Goal: Task Accomplishment & Management: Complete application form

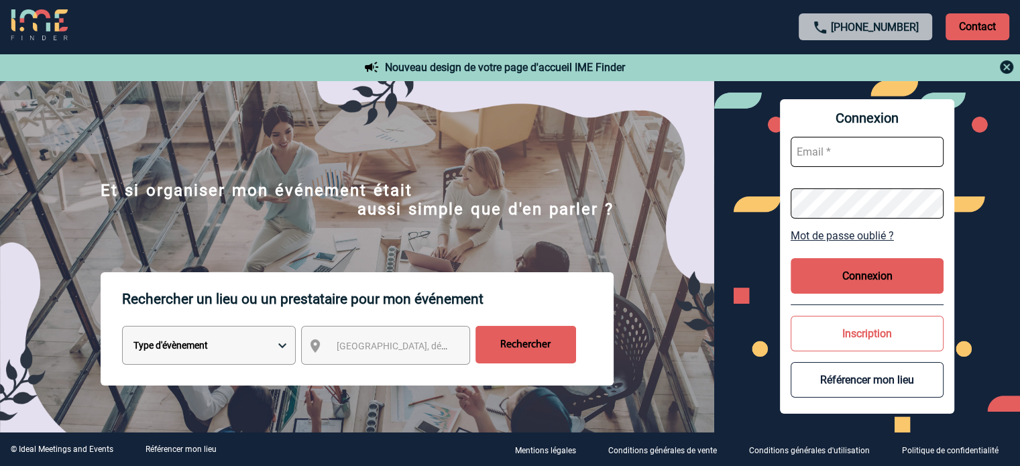
type input "cleborgne@ime-groupe.com"
click at [889, 273] on button "Connexion" at bounding box center [867, 276] width 153 height 36
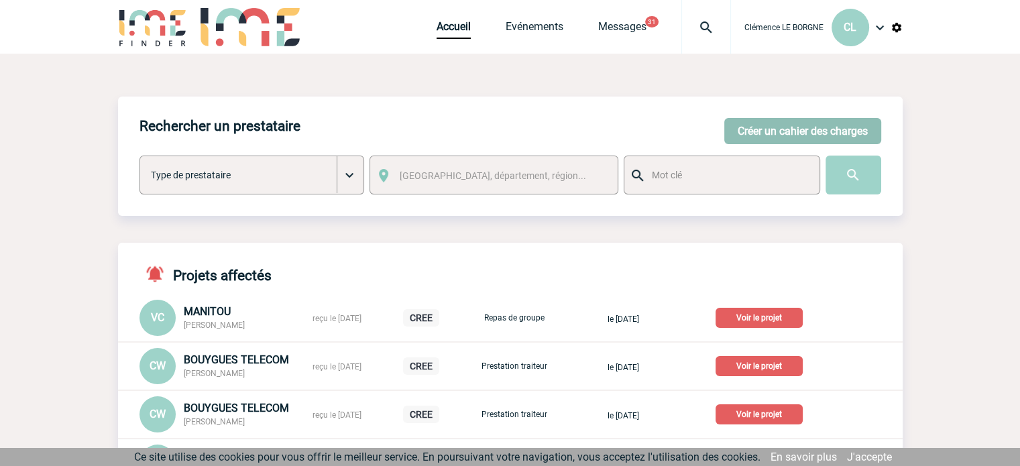
click at [765, 135] on button "Créer un cahier des charges" at bounding box center [803, 131] width 157 height 26
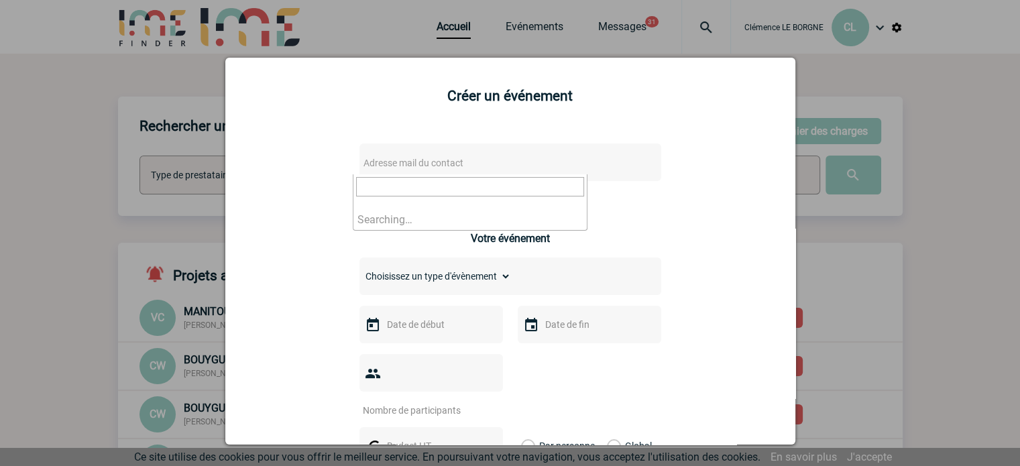
click at [439, 160] on span "Adresse mail du contact" at bounding box center [414, 163] width 100 height 11
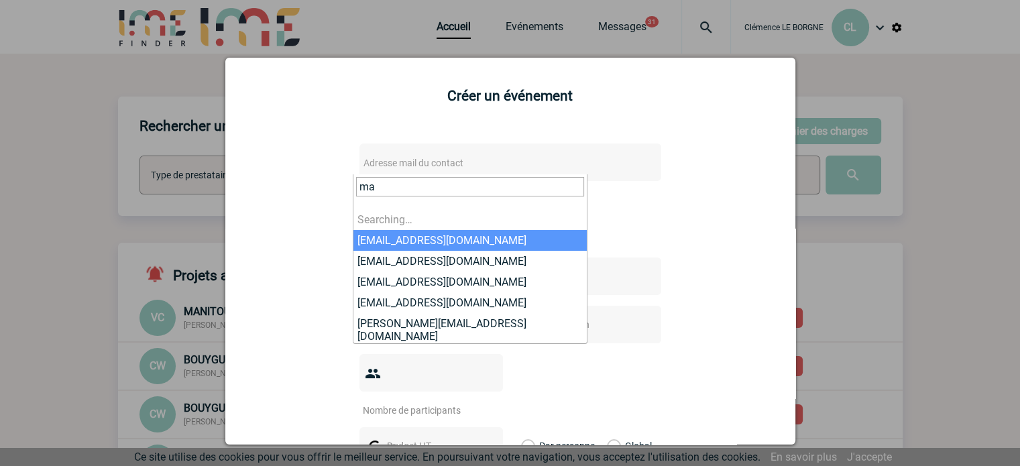
type input "m"
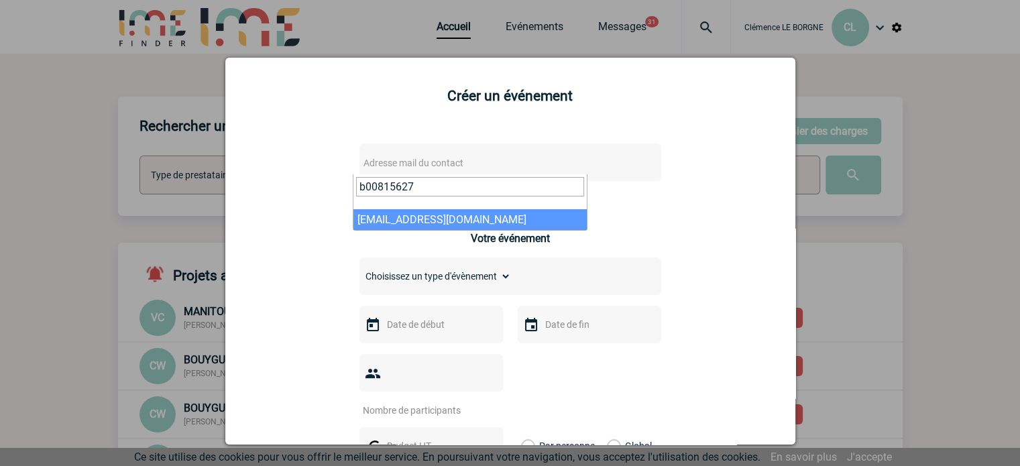
type input "b00815627"
select select "131762"
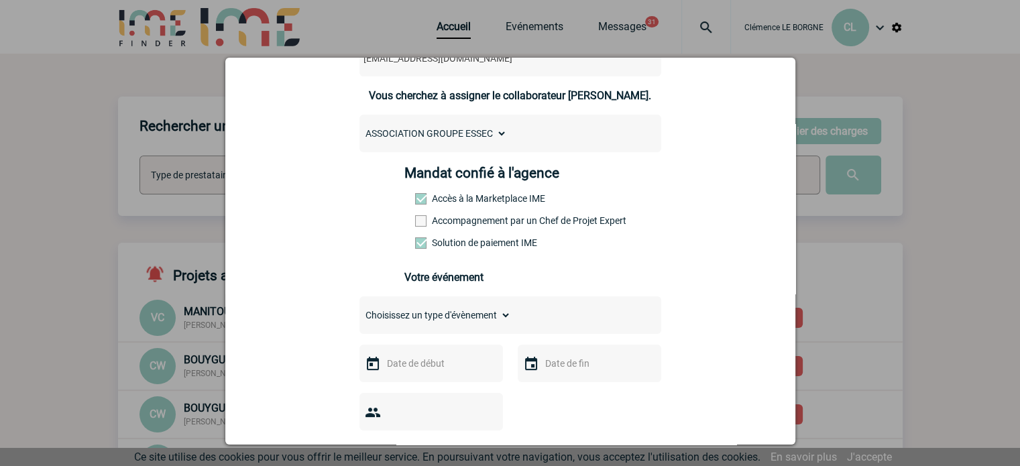
scroll to position [335, 0]
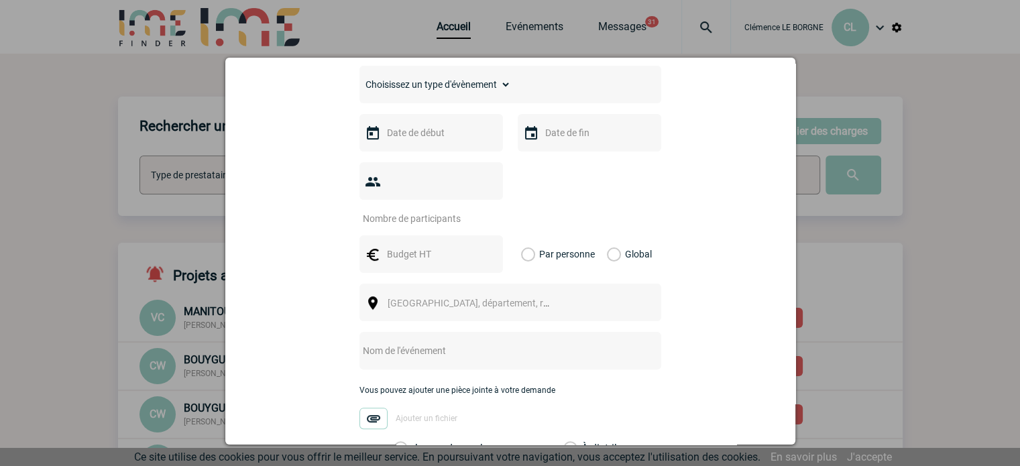
click at [445, 91] on select "Choisissez un type d'évènement Séminaire avec nuitée Séminaire sans nuitée Repa…" at bounding box center [436, 84] width 152 height 19
select select "3"
click at [360, 79] on select "Choisissez un type d'évènement Séminaire avec nuitée Séminaire sans nuitée Repa…" at bounding box center [436, 84] width 152 height 19
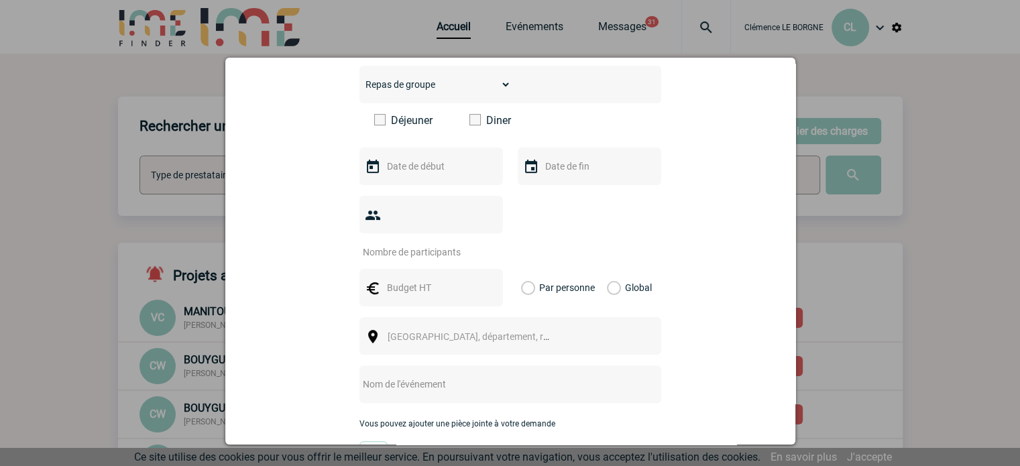
click at [426, 174] on input "text" at bounding box center [430, 166] width 93 height 17
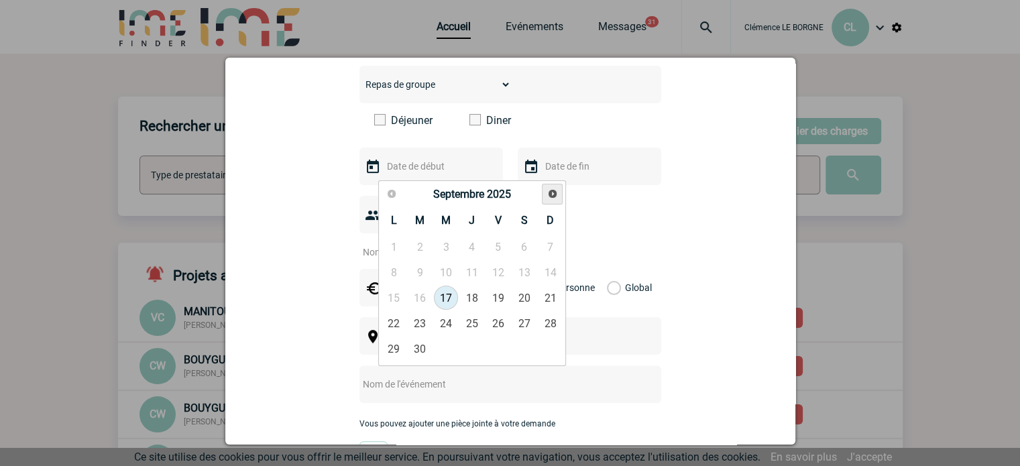
click at [552, 189] on span "Suivant" at bounding box center [552, 194] width 11 height 11
click at [396, 196] on span "Précédent" at bounding box center [391, 194] width 11 height 11
click at [427, 273] on link "4" at bounding box center [420, 272] width 25 height 24
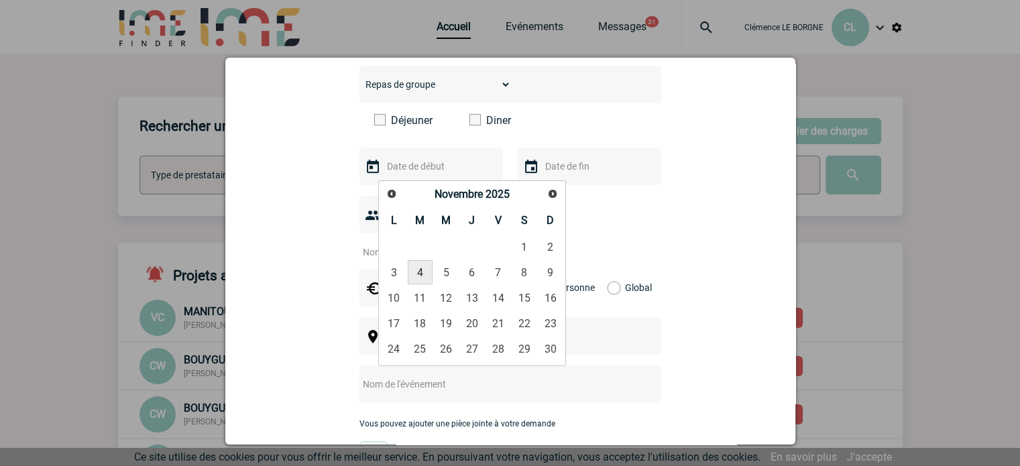
type input "04-11-2025"
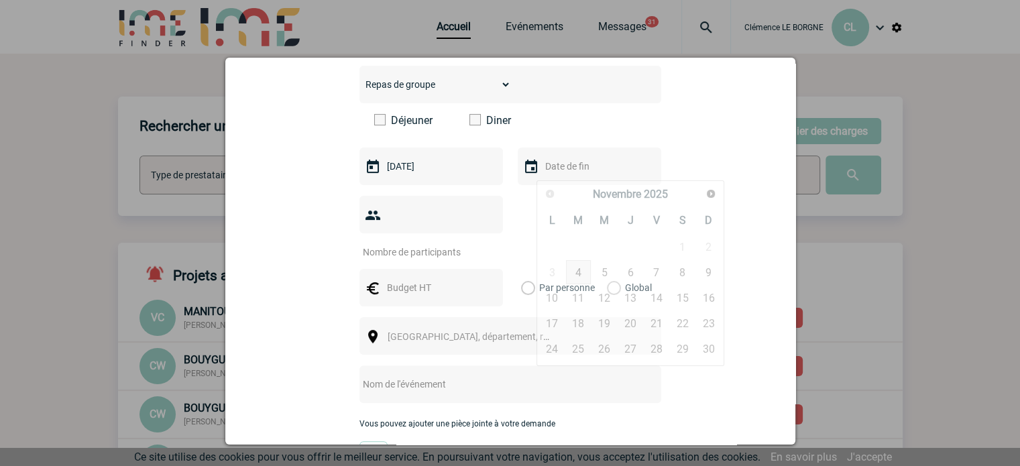
click at [574, 166] on input "text" at bounding box center [588, 166] width 93 height 17
click at [578, 276] on link "4" at bounding box center [578, 272] width 25 height 24
type input "04-11-2025"
click at [429, 244] on input "number" at bounding box center [423, 252] width 126 height 17
type input "43"
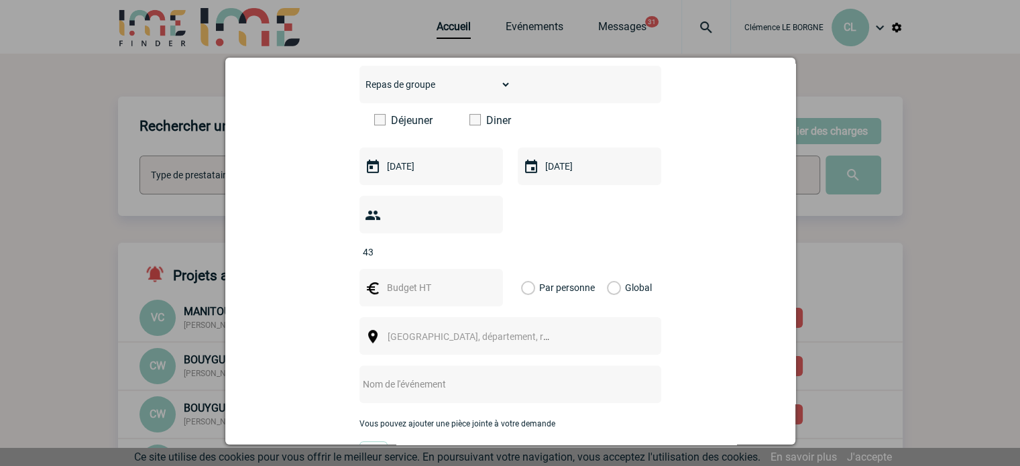
click at [415, 279] on input "text" at bounding box center [430, 287] width 93 height 17
type input "4300"
click at [616, 269] on label "Global" at bounding box center [611, 288] width 9 height 38
click at [0, 0] on input "Global" at bounding box center [0, 0] width 0 height 0
click at [484, 327] on span "[GEOGRAPHIC_DATA], département, région..." at bounding box center [474, 336] width 184 height 19
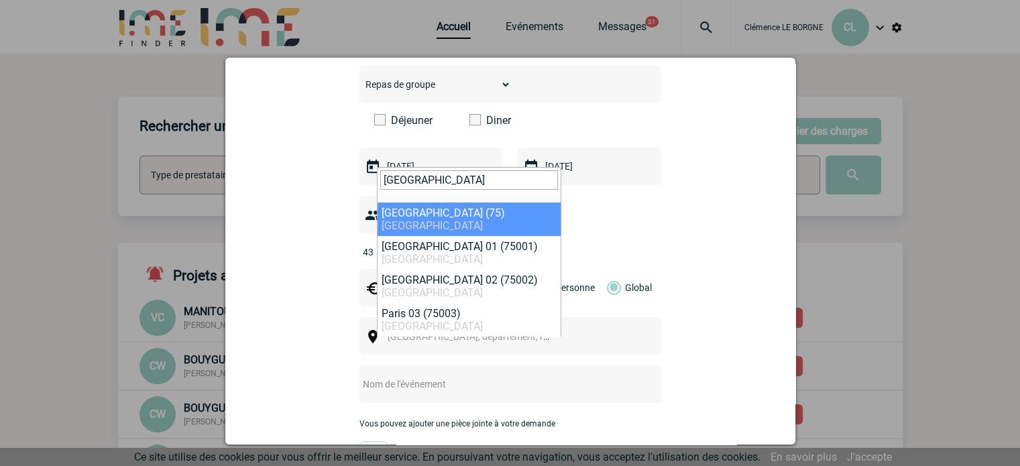
type input "[GEOGRAPHIC_DATA]"
select select "3"
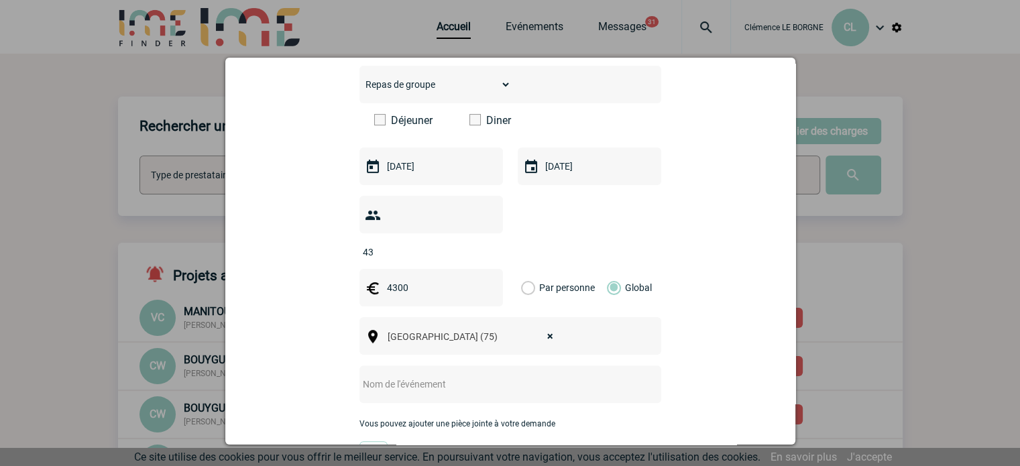
click at [440, 376] on input "text" at bounding box center [493, 384] width 266 height 17
click at [415, 376] on input "Dîner en bâteau" at bounding box center [493, 384] width 266 height 17
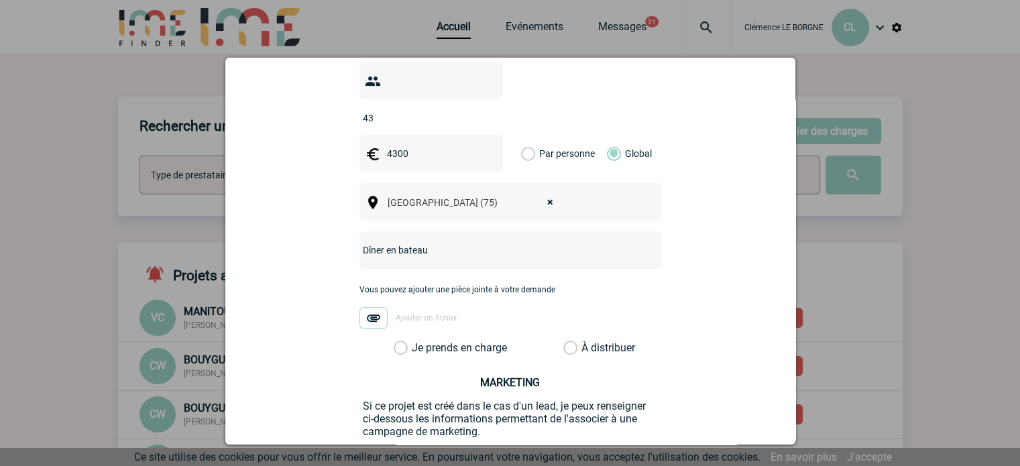
type input "Dîner en bateau"
click at [417, 341] on label "Je prends en charge" at bounding box center [405, 347] width 23 height 13
click at [0, 0] on input "Je prends en charge" at bounding box center [0, 0] width 0 height 0
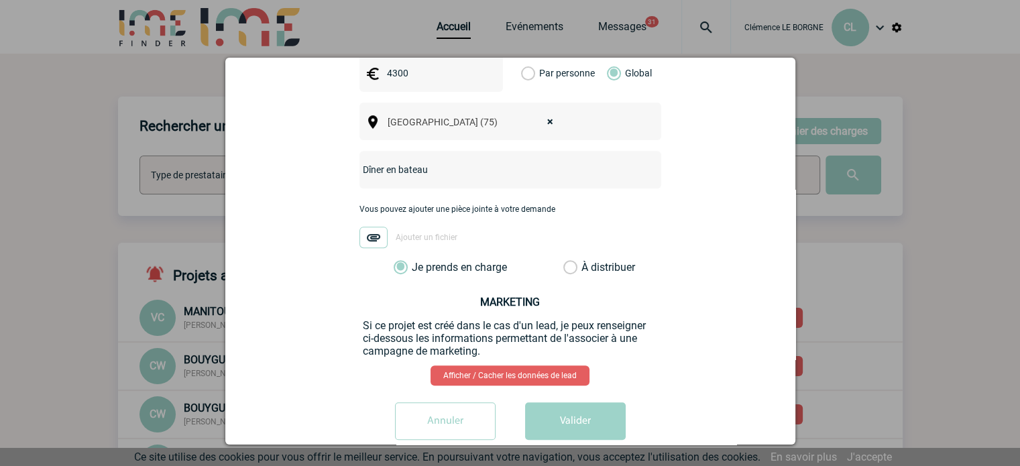
scroll to position [555, 0]
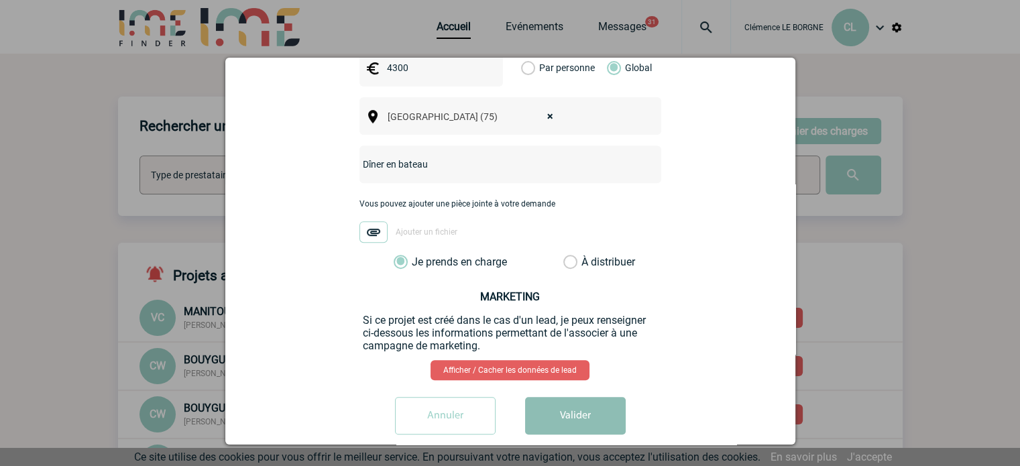
click at [562, 397] on button "Valider" at bounding box center [575, 416] width 101 height 38
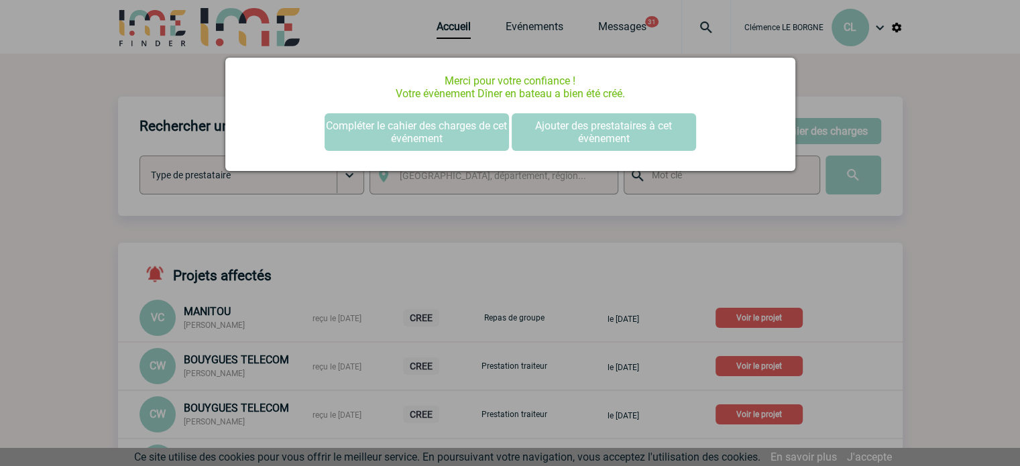
scroll to position [0, 0]
drag, startPoint x: 549, startPoint y: 287, endPoint x: 573, endPoint y: 236, distance: 56.1
click at [550, 284] on div at bounding box center [510, 233] width 1020 height 466
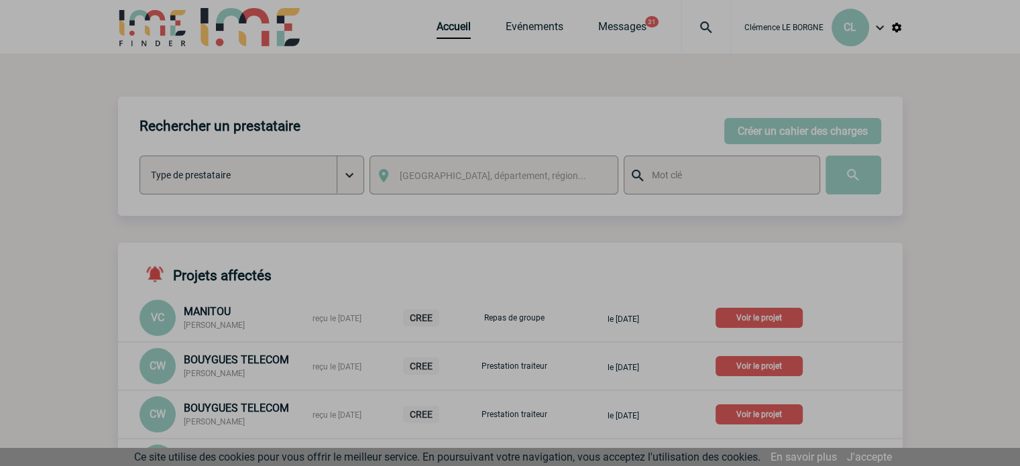
click at [835, 131] on div at bounding box center [510, 233] width 1020 height 466
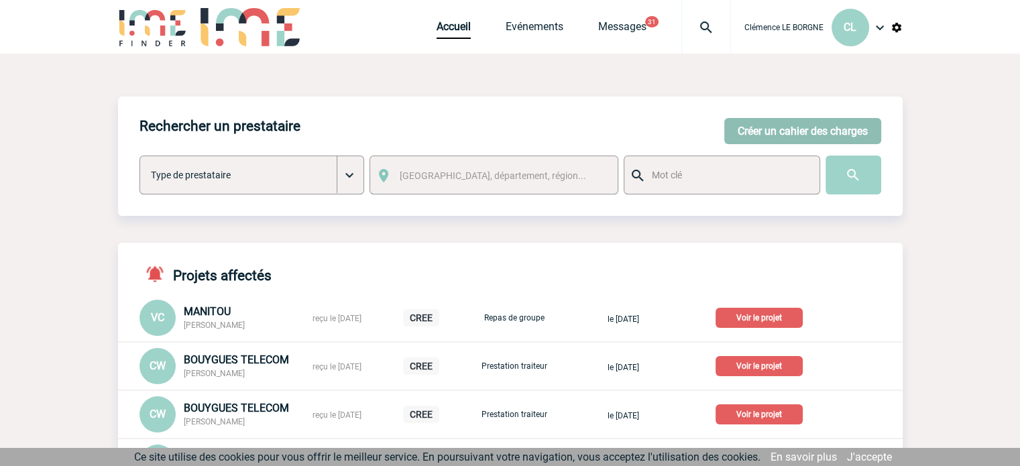
click at [832, 133] on button "Créer un cahier des charges" at bounding box center [803, 131] width 157 height 26
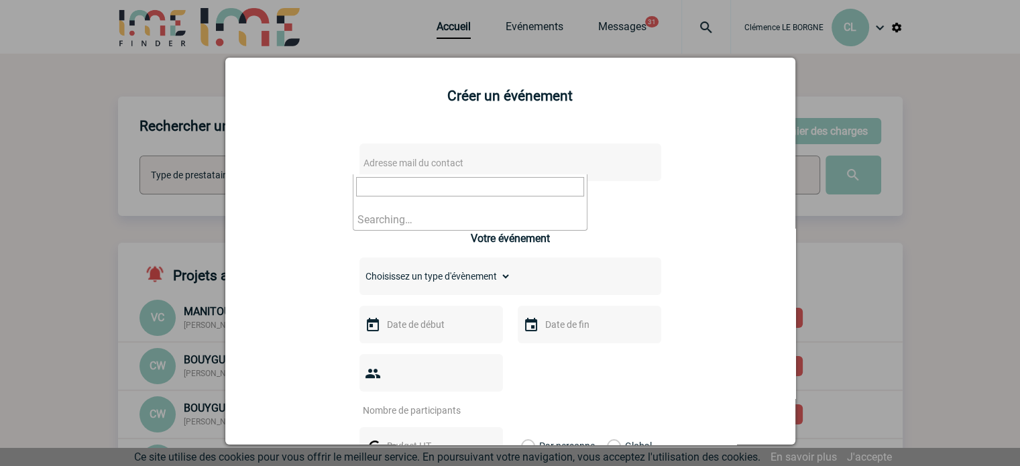
click at [535, 161] on span "Adresse mail du contact" at bounding box center [475, 163] width 235 height 19
click at [496, 193] on input "tel@essec" at bounding box center [470, 186] width 228 height 19
type input "[EMAIL_ADDRESS][DOMAIN_NAME]"
drag, startPoint x: 462, startPoint y: 197, endPoint x: 458, endPoint y: 182, distance: 15.1
click at [462, 195] on span "[EMAIL_ADDRESS][DOMAIN_NAME]" at bounding box center [470, 191] width 233 height 35
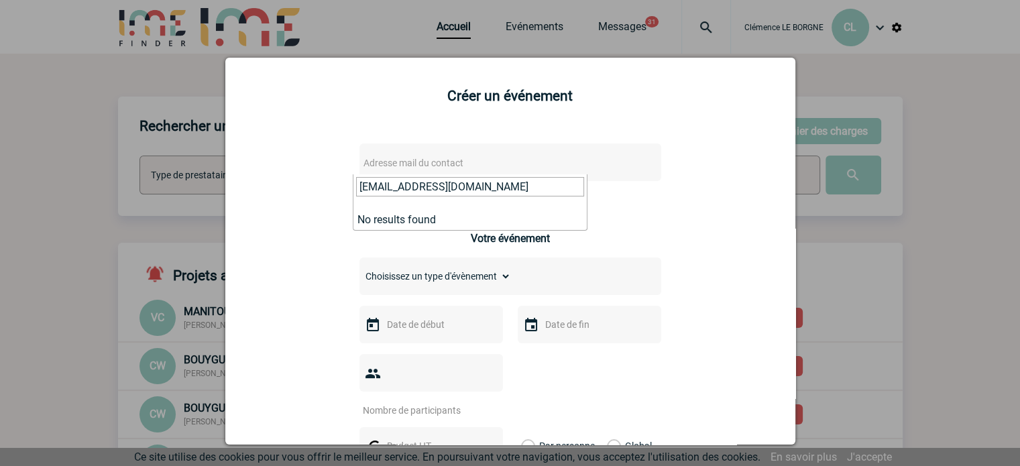
drag, startPoint x: 456, startPoint y: 182, endPoint x: 337, endPoint y: 176, distance: 118.9
click at [998, 140] on div at bounding box center [510, 233] width 1020 height 466
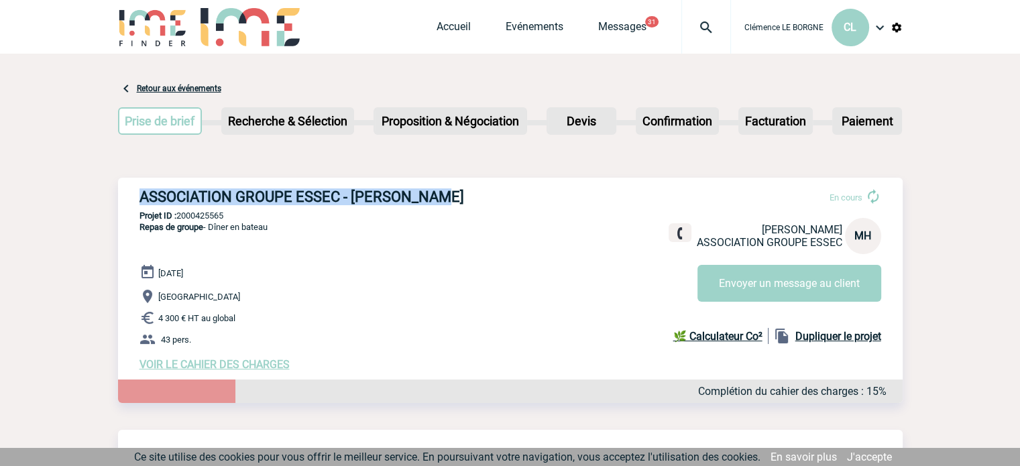
drag, startPoint x: 140, startPoint y: 197, endPoint x: 486, endPoint y: 195, distance: 346.8
click at [486, 195] on div "ASSOCIATION GROUPE ESSEC - Maya HUERGA En cours Maya HUERGA ASSOCIATION GROUPE …" at bounding box center [510, 280] width 785 height 204
copy h3 "ASSOCIATION GROUPE ESSEC - Maya HUERGA"
drag, startPoint x: 242, startPoint y: 217, endPoint x: 177, endPoint y: 219, distance: 65.1
click at [177, 219] on p "Projet ID : 2000425565" at bounding box center [510, 216] width 785 height 10
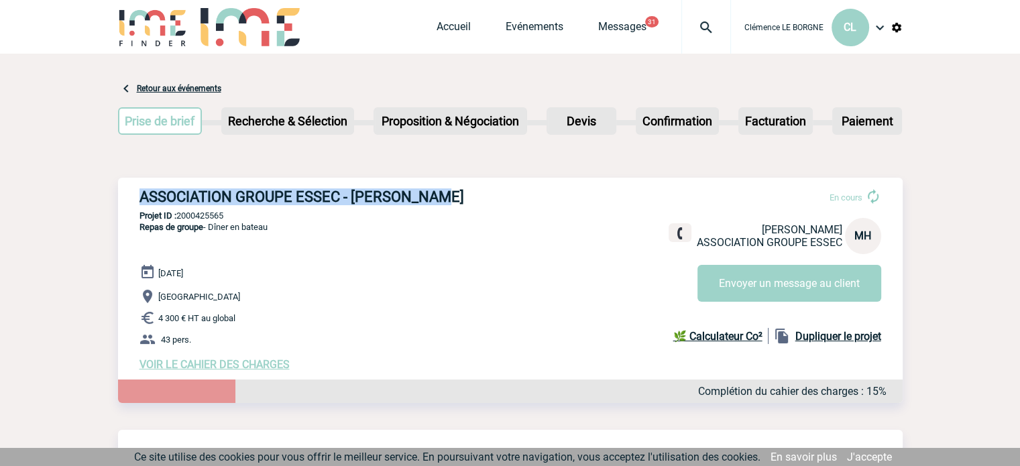
copy p "2000425565"
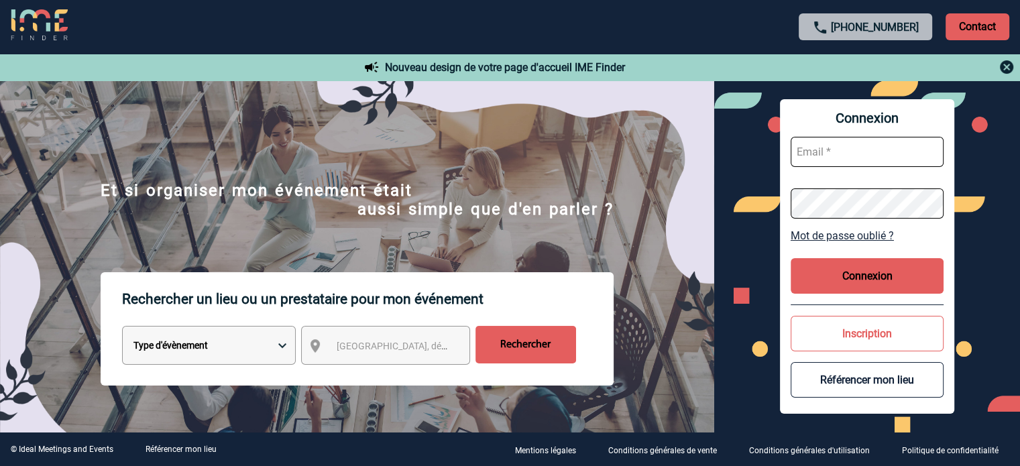
type input "[EMAIL_ADDRESS][DOMAIN_NAME]"
click at [899, 270] on button "Connexion" at bounding box center [867, 276] width 153 height 36
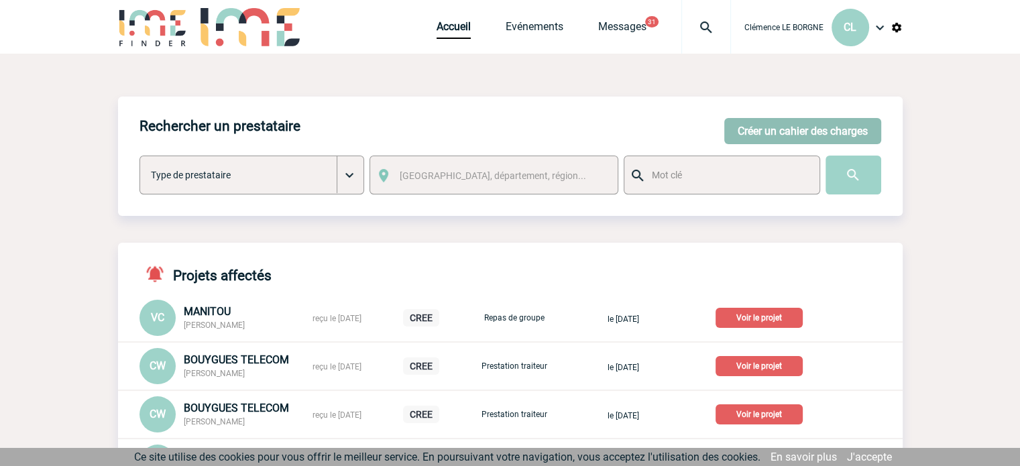
click at [748, 126] on button "Créer un cahier des charges" at bounding box center [803, 131] width 157 height 26
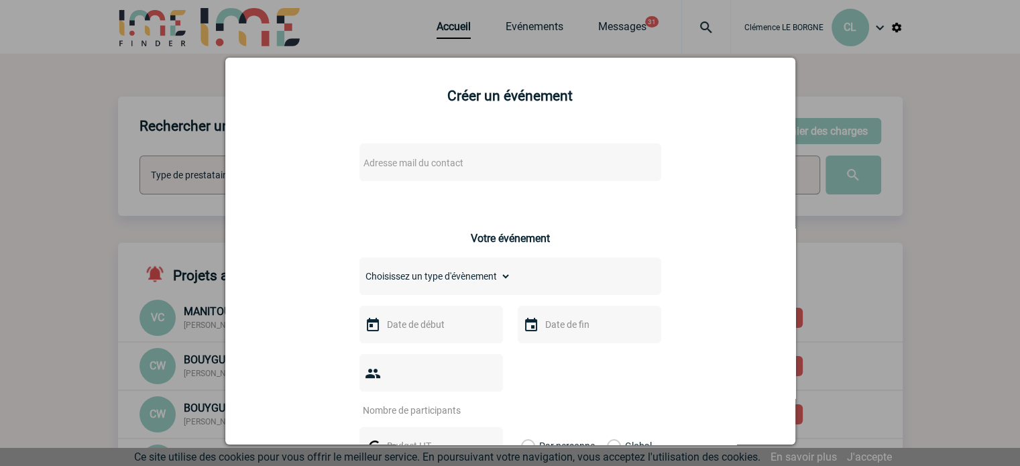
click at [440, 160] on span "Adresse mail du contact" at bounding box center [414, 163] width 100 height 11
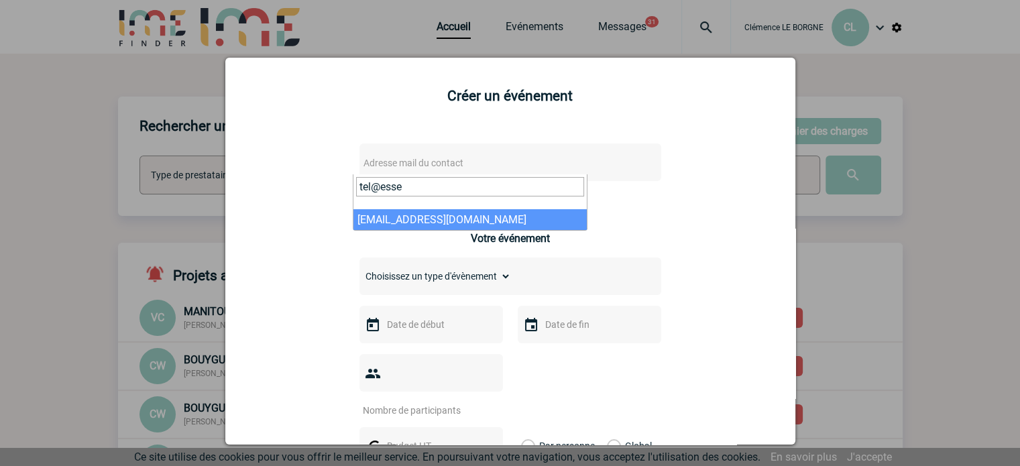
type input "tel@esse"
select select "132912"
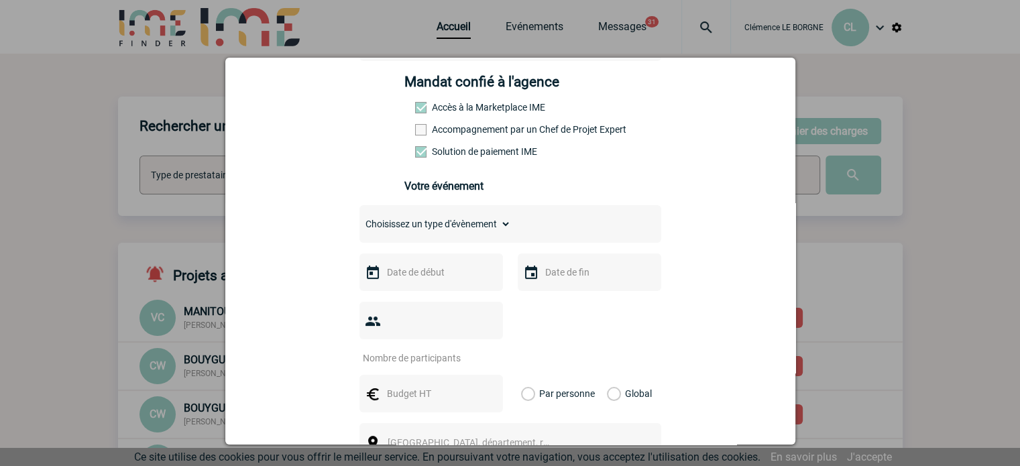
scroll to position [268, 0]
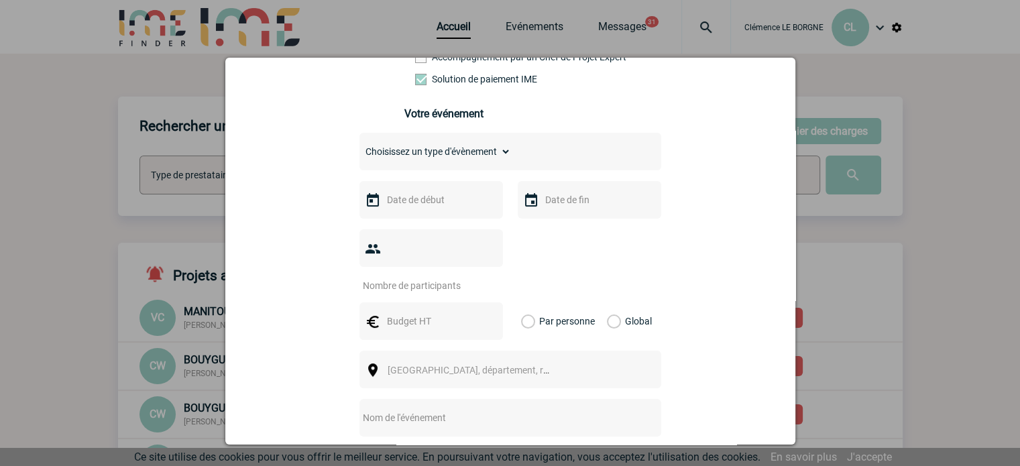
click at [478, 161] on select "Choisissez un type d'évènement Séminaire avec nuitée Séminaire sans nuitée Repa…" at bounding box center [436, 151] width 152 height 19
select select "3"
click at [360, 146] on select "Choisissez un type d'évènement Séminaire avec nuitée Séminaire sans nuitée Repa…" at bounding box center [436, 151] width 152 height 19
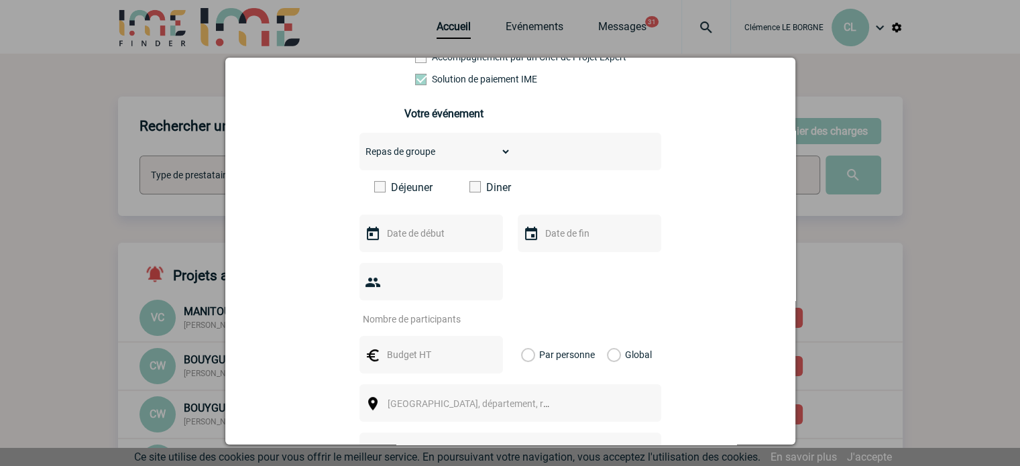
click at [437, 239] on input "text" at bounding box center [430, 233] width 93 height 17
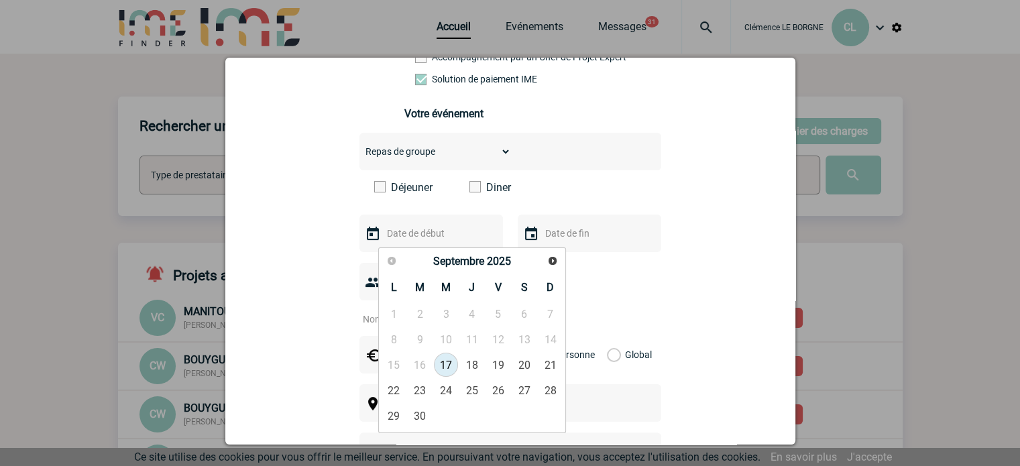
click at [483, 191] on label "Diner" at bounding box center [508, 187] width 77 height 13
click at [0, 0] on input "Diner" at bounding box center [0, 0] width 0 height 0
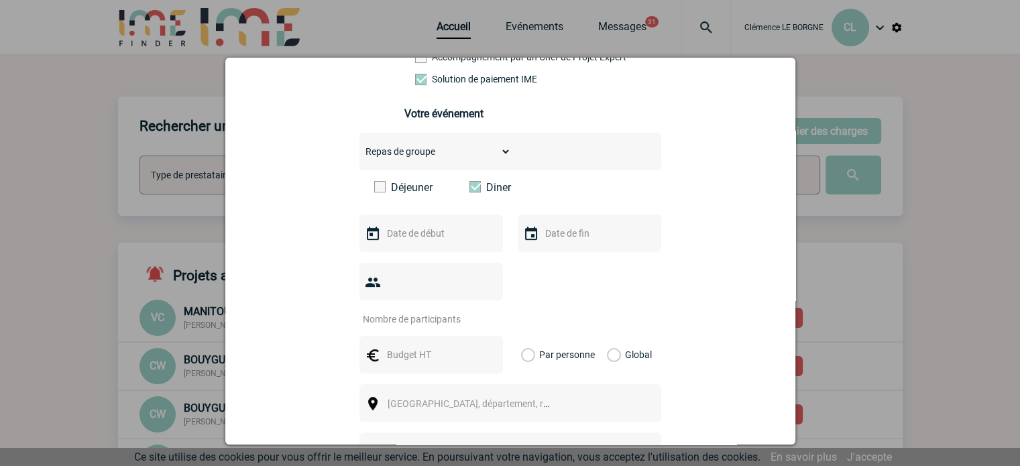
click at [416, 242] on input "text" at bounding box center [430, 233] width 93 height 17
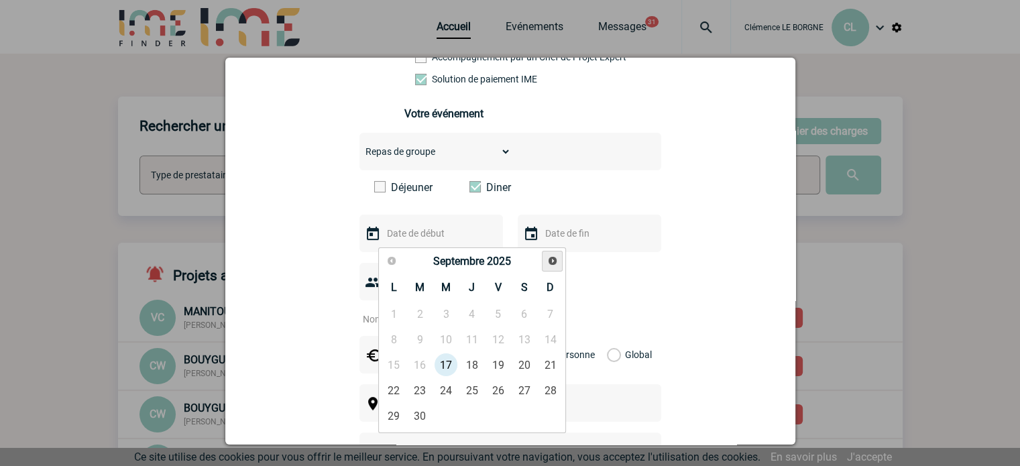
click at [560, 257] on link "Suivant" at bounding box center [552, 261] width 21 height 21
click at [396, 392] on link "17" at bounding box center [394, 390] width 25 height 24
type input "[DATE]"
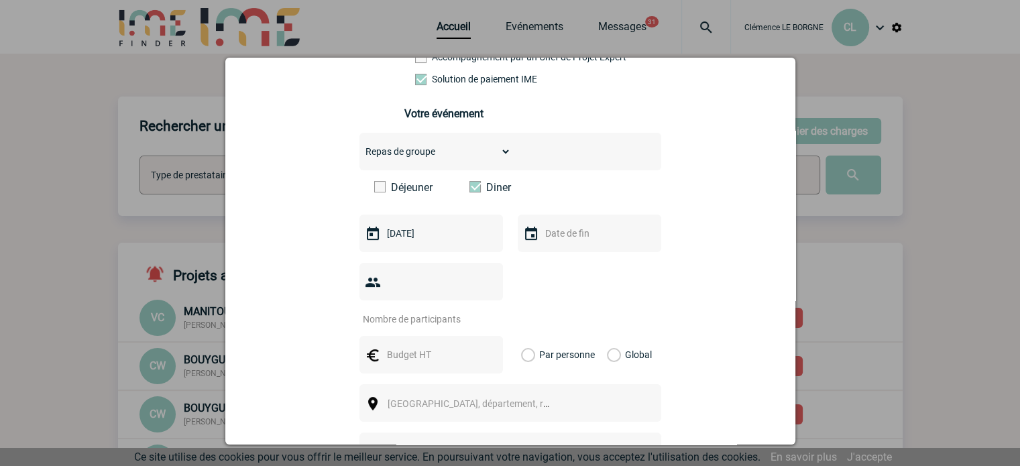
click at [564, 242] on input "text" at bounding box center [588, 233] width 93 height 17
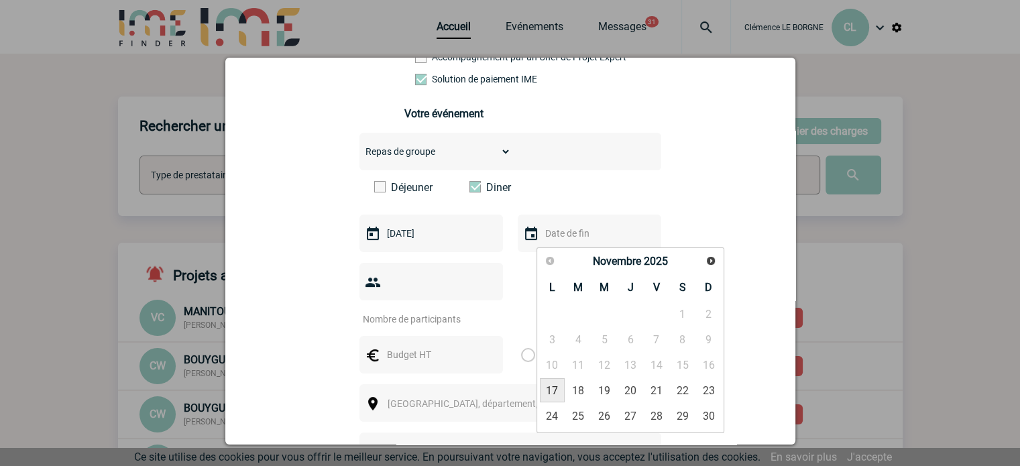
click at [550, 393] on link "17" at bounding box center [552, 390] width 25 height 24
type input "[DATE]"
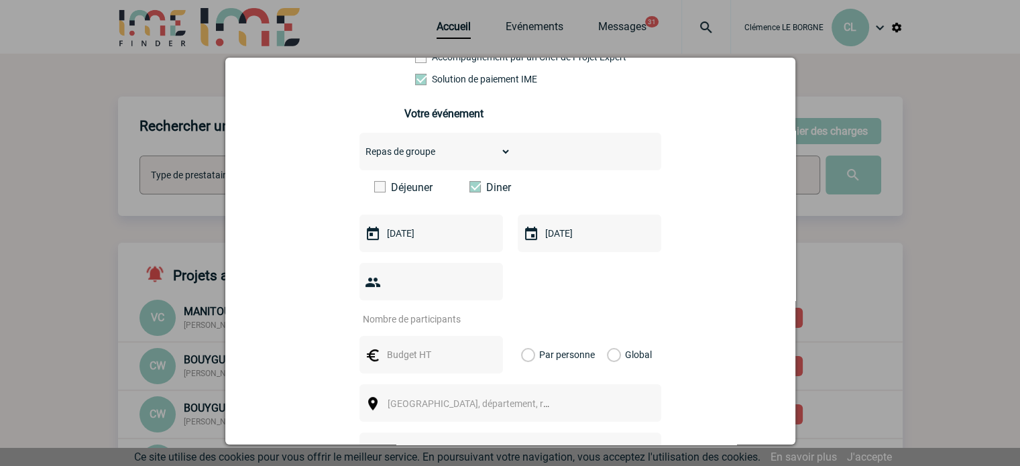
click at [429, 311] on input "number" at bounding box center [423, 319] width 126 height 17
type input "20"
click at [398, 346] on input "text" at bounding box center [430, 354] width 93 height 17
type input "2000"
click at [617, 336] on div "Global" at bounding box center [627, 355] width 45 height 38
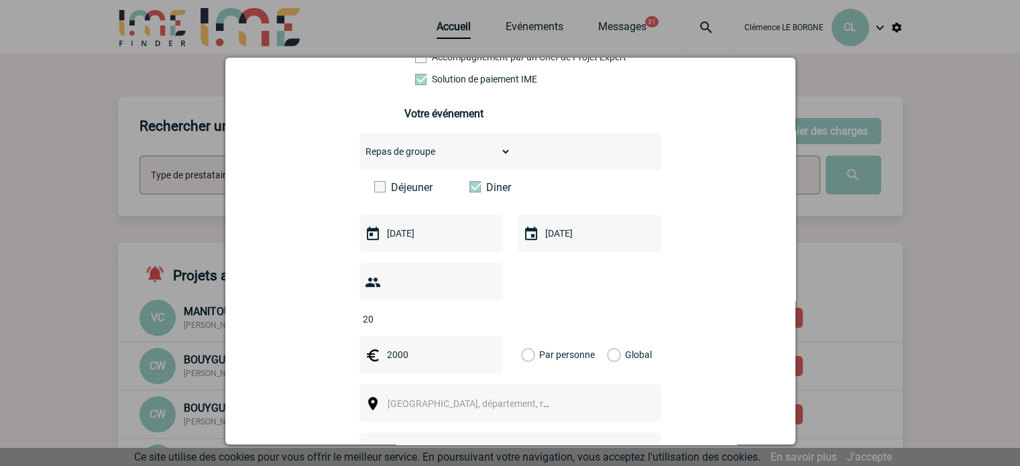
click at [612, 337] on label "Global" at bounding box center [611, 355] width 9 height 38
click at [0, 0] on input "Global" at bounding box center [0, 0] width 0 height 0
click at [525, 394] on span "[GEOGRAPHIC_DATA], département, région..." at bounding box center [474, 403] width 184 height 19
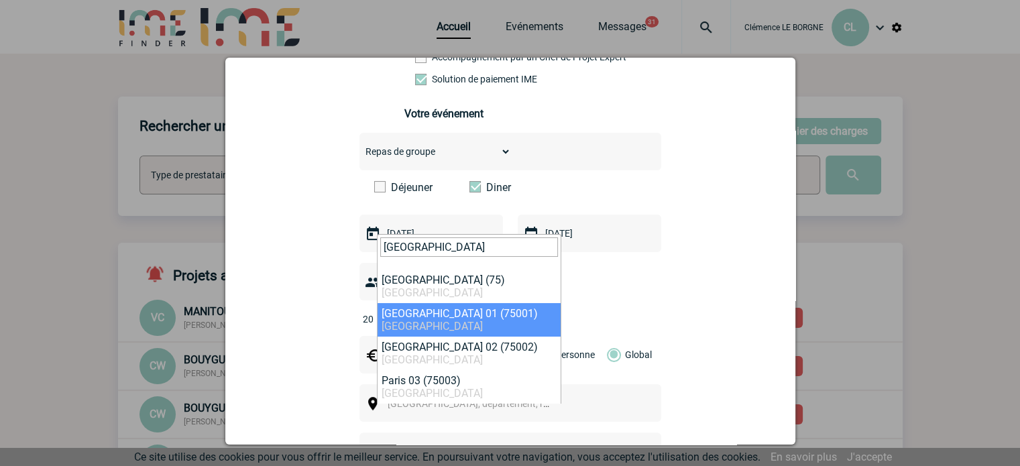
type input "[GEOGRAPHIC_DATA]"
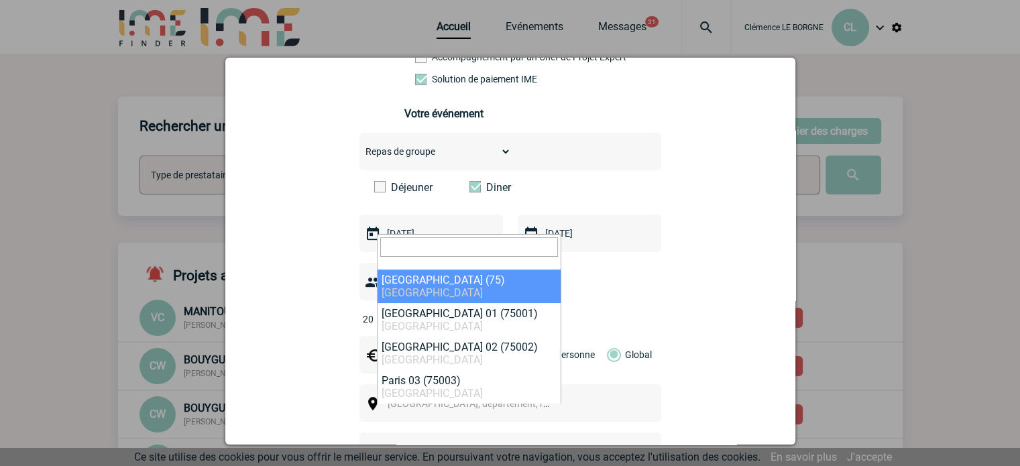
select select "3"
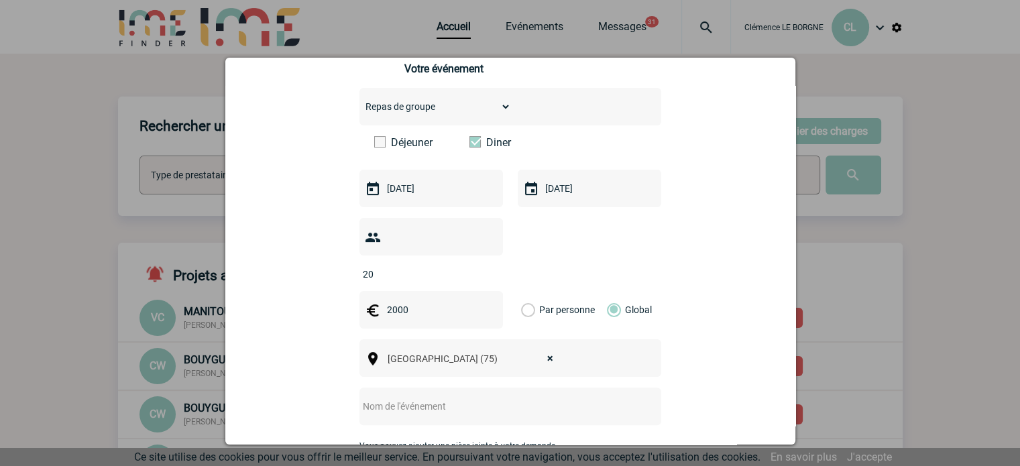
scroll to position [403, 0]
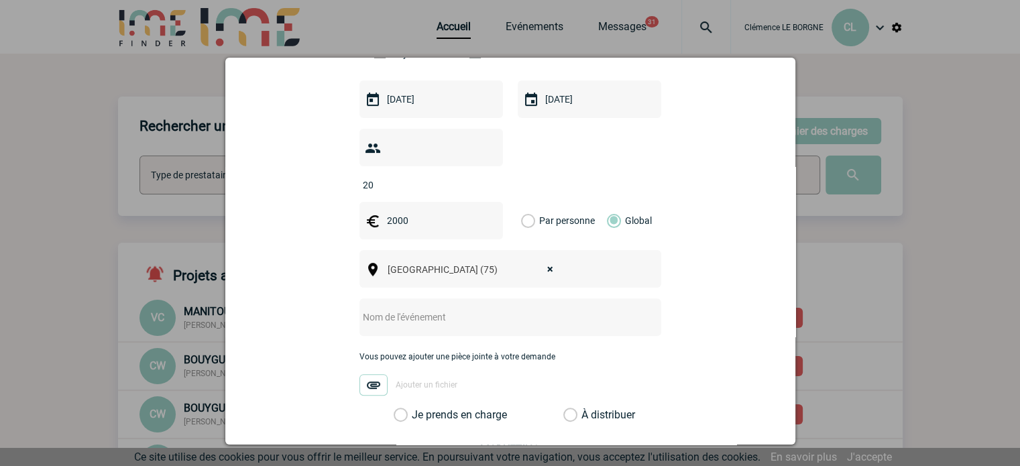
click at [483, 309] on input "text" at bounding box center [493, 317] width 266 height 17
type input "Repas de groupe"
click at [627, 317] on div "Choisissez un type d'évènement Séminaire avec nuitée Séminaire sans nuitée Repa…" at bounding box center [511, 210] width 302 height 423
click at [417, 409] on label "Je prends en charge" at bounding box center [405, 415] width 23 height 13
click at [0, 0] on input "Je prends en charge" at bounding box center [0, 0] width 0 height 0
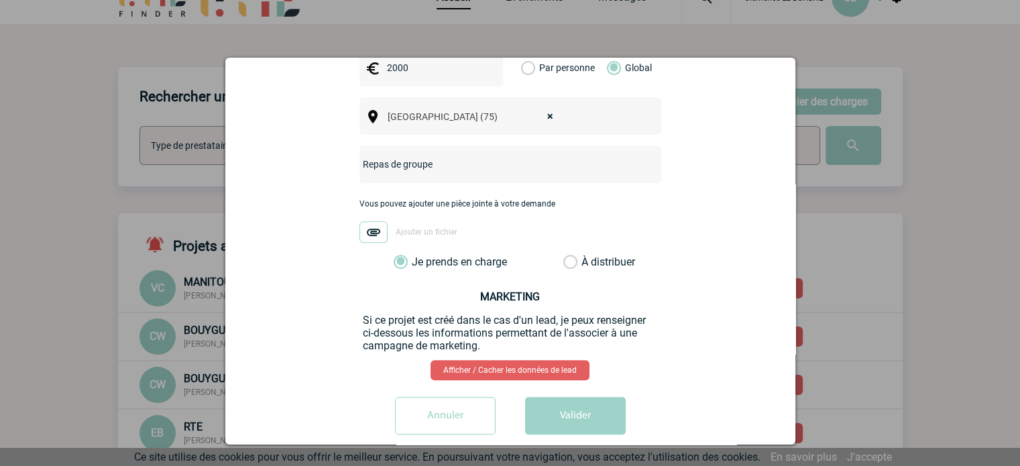
scroll to position [201, 0]
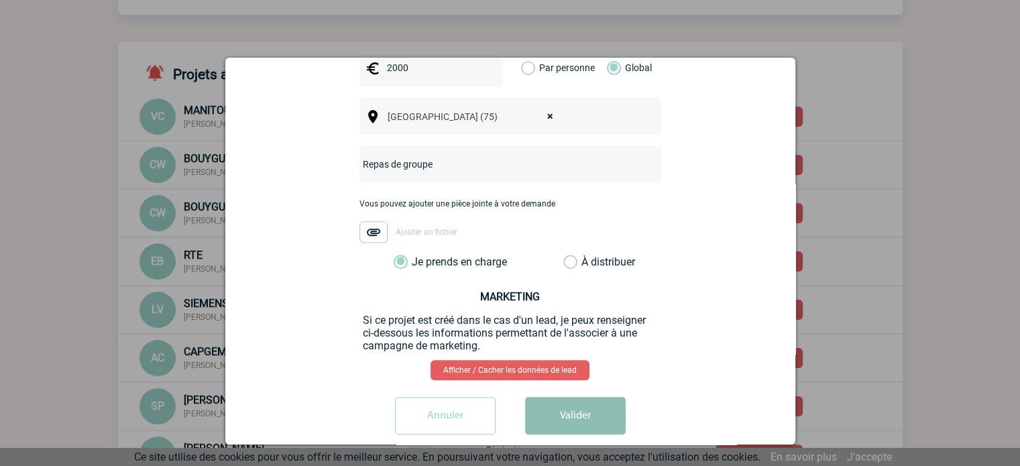
click at [594, 397] on button "Valider" at bounding box center [575, 416] width 101 height 38
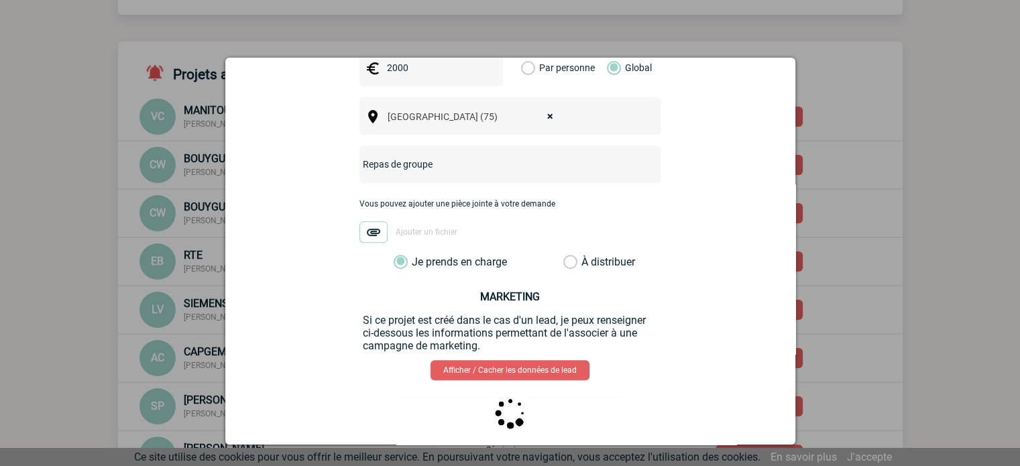
scroll to position [0, 0]
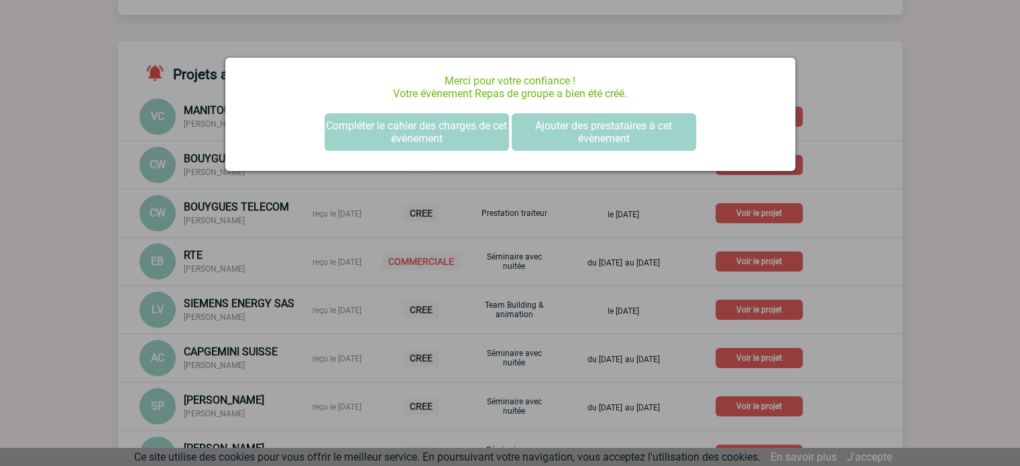
click at [971, 253] on div at bounding box center [510, 233] width 1020 height 466
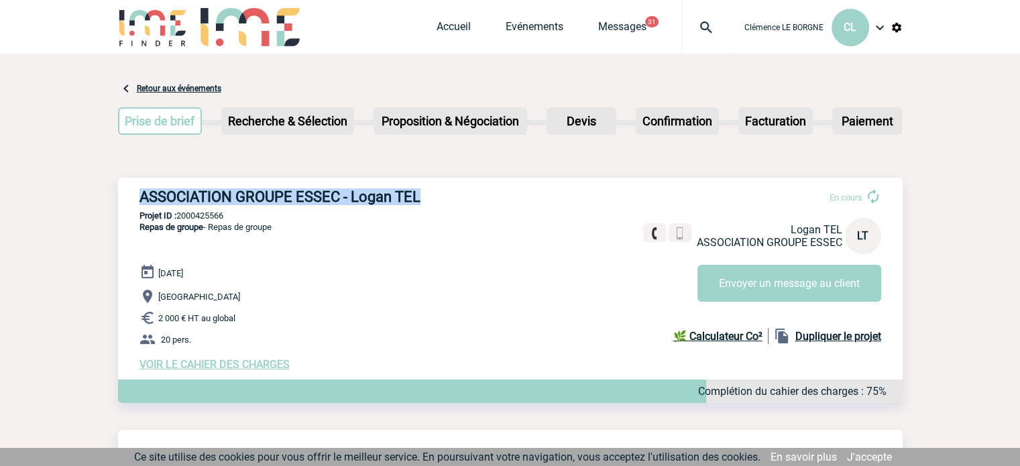
drag, startPoint x: 140, startPoint y: 191, endPoint x: 437, endPoint y: 195, distance: 297.2
click at [437, 195] on h3 "ASSOCIATION GROUPE ESSEC - Logan TEL" at bounding box center [341, 197] width 403 height 17
copy h3 "ASSOCIATION GROUPE ESSEC - Logan TEL"
drag, startPoint x: 250, startPoint y: 213, endPoint x: 180, endPoint y: 211, distance: 69.8
click at [180, 211] on p "Projet ID : 2000425566" at bounding box center [510, 216] width 785 height 10
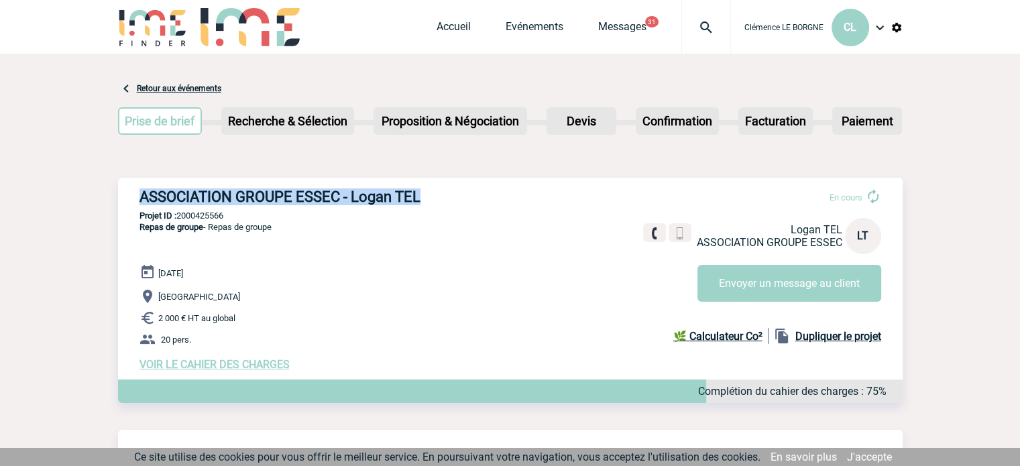
copy p "2000425566"
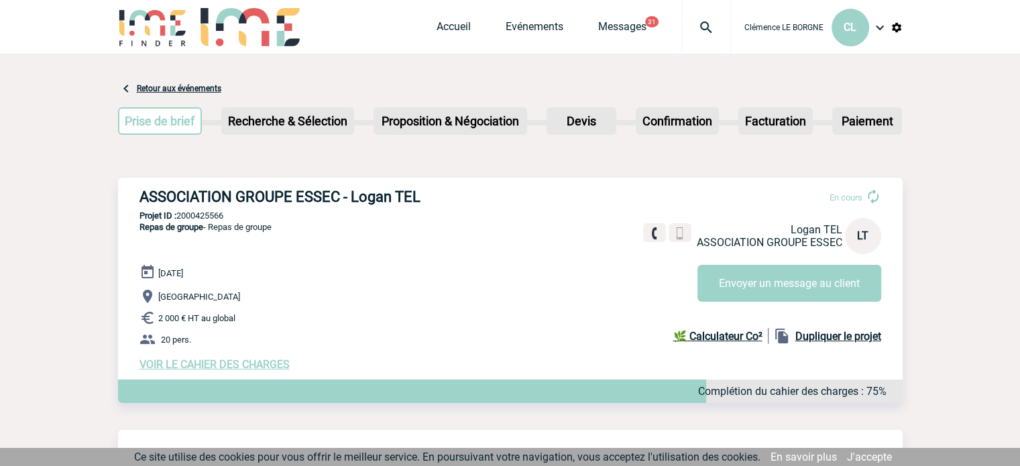
click at [511, 263] on div "ASSOCIATION GROUPE ESSEC - Logan TEL En cours Logan TEL ASSOCIATION GROUPE ESSE…" at bounding box center [510, 280] width 785 height 204
